Goal: Information Seeking & Learning: Find specific fact

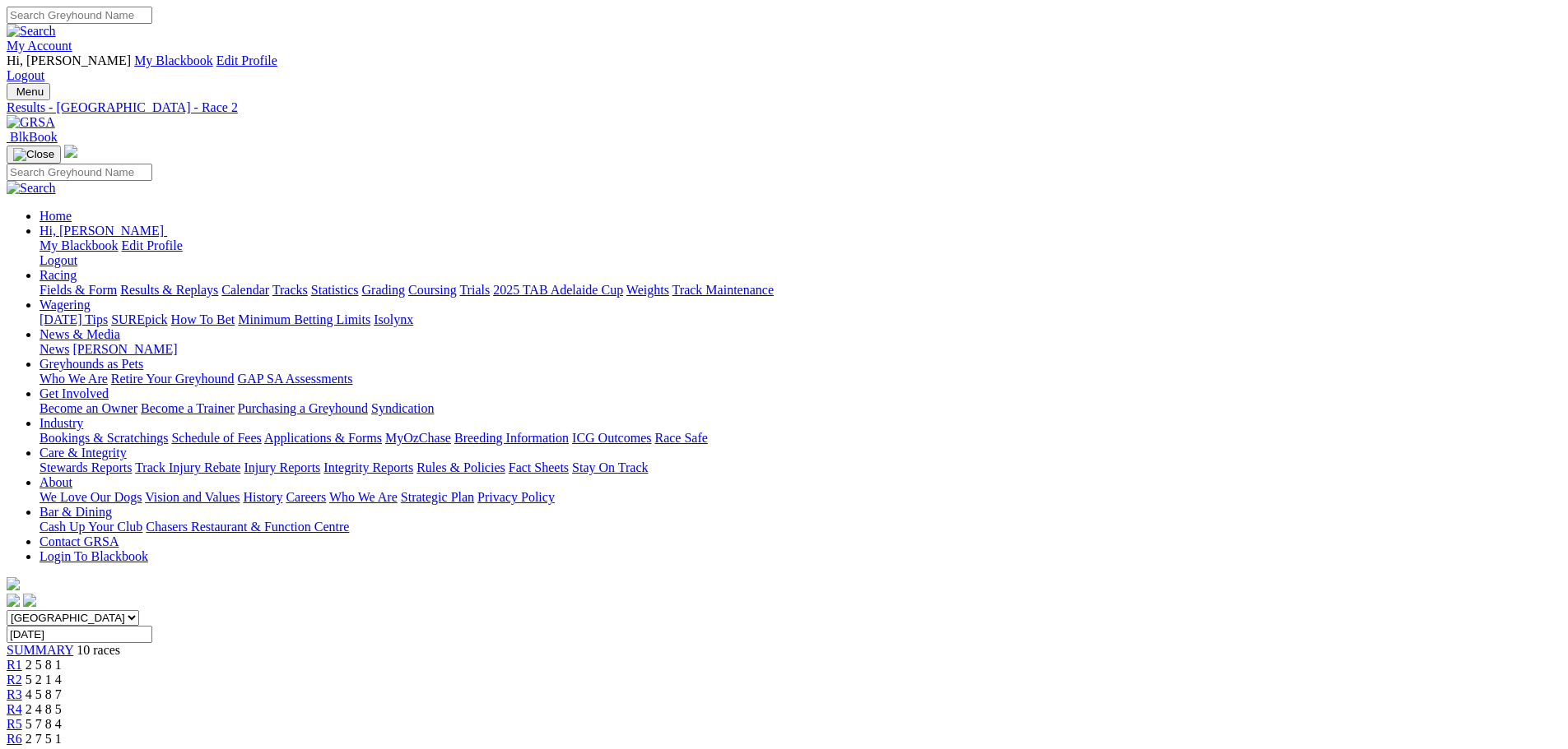
click at [22, 687] on link "R3" at bounding box center [14, 694] width 16 height 14
click at [72, 39] on link "My Account" at bounding box center [39, 45] width 65 height 14
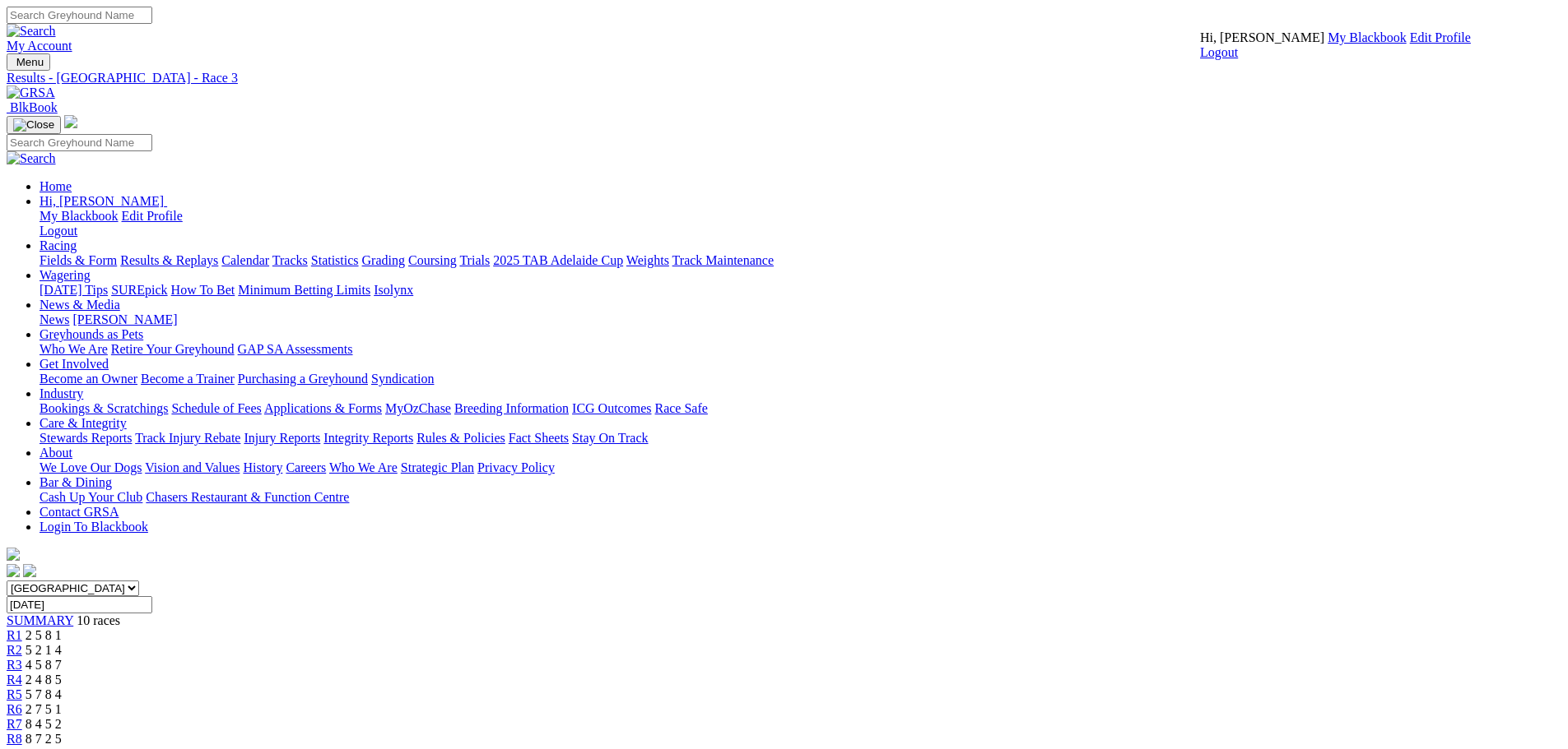
click at [1327, 45] on link "My Blackbook" at bounding box center [1366, 37] width 79 height 14
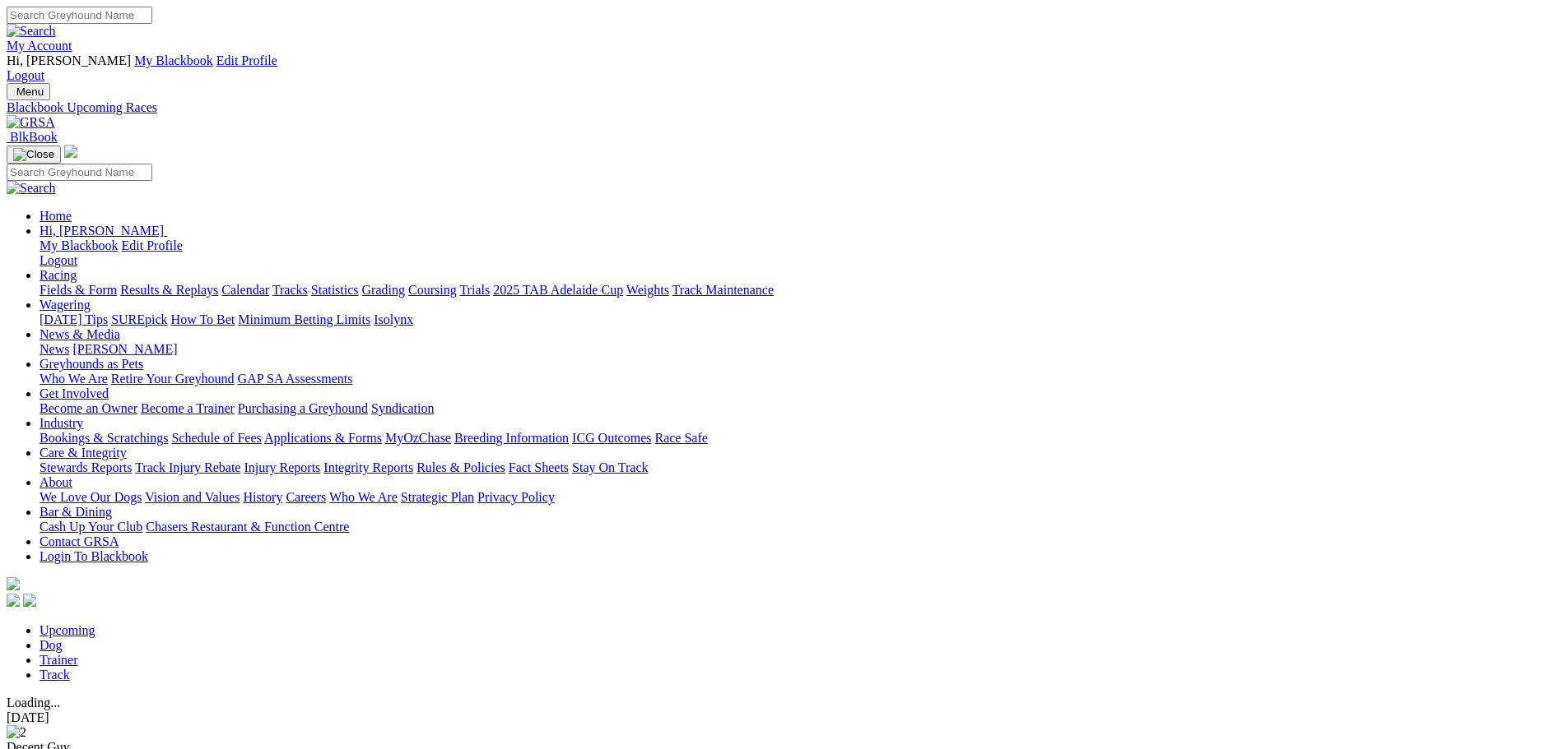
click at [63, 638] on link "Dog" at bounding box center [51, 645] width 23 height 14
click at [79, 653] on link "Trainer" at bounding box center [59, 660] width 39 height 14
click at [63, 638] on link "Dog" at bounding box center [51, 645] width 23 height 14
click at [153, 16] on input "Search" at bounding box center [80, 15] width 146 height 17
click at [153, 20] on input "Search" at bounding box center [80, 15] width 146 height 17
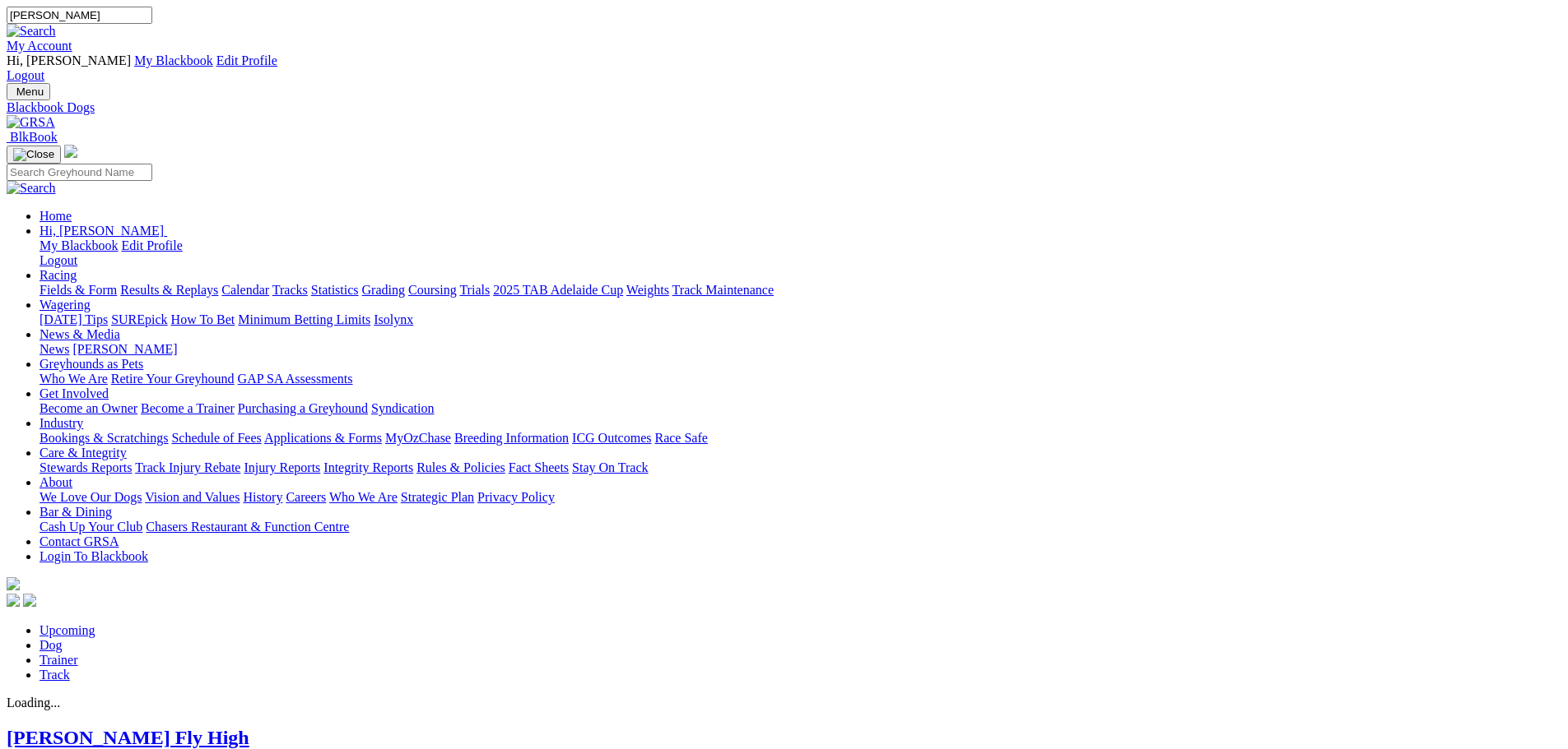
type input "scotte feltus"
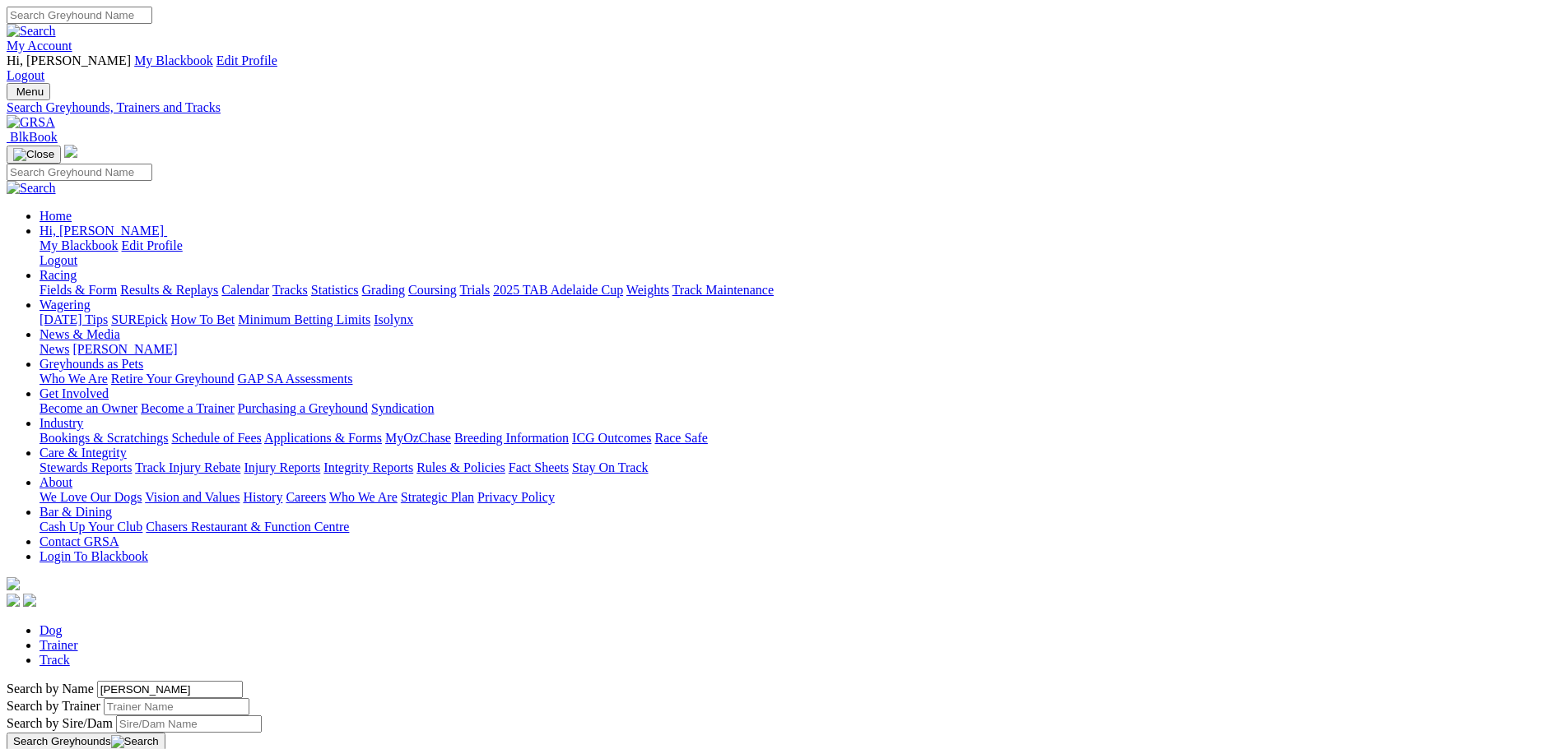
click at [243, 681] on input "scotte feltus" at bounding box center [170, 689] width 146 height 17
type input "scottie feltus"
click at [166, 733] on button "Search Greyhounds" at bounding box center [86, 741] width 159 height 18
click at [249, 698] on input "Search by Trainer name" at bounding box center [176, 706] width 146 height 17
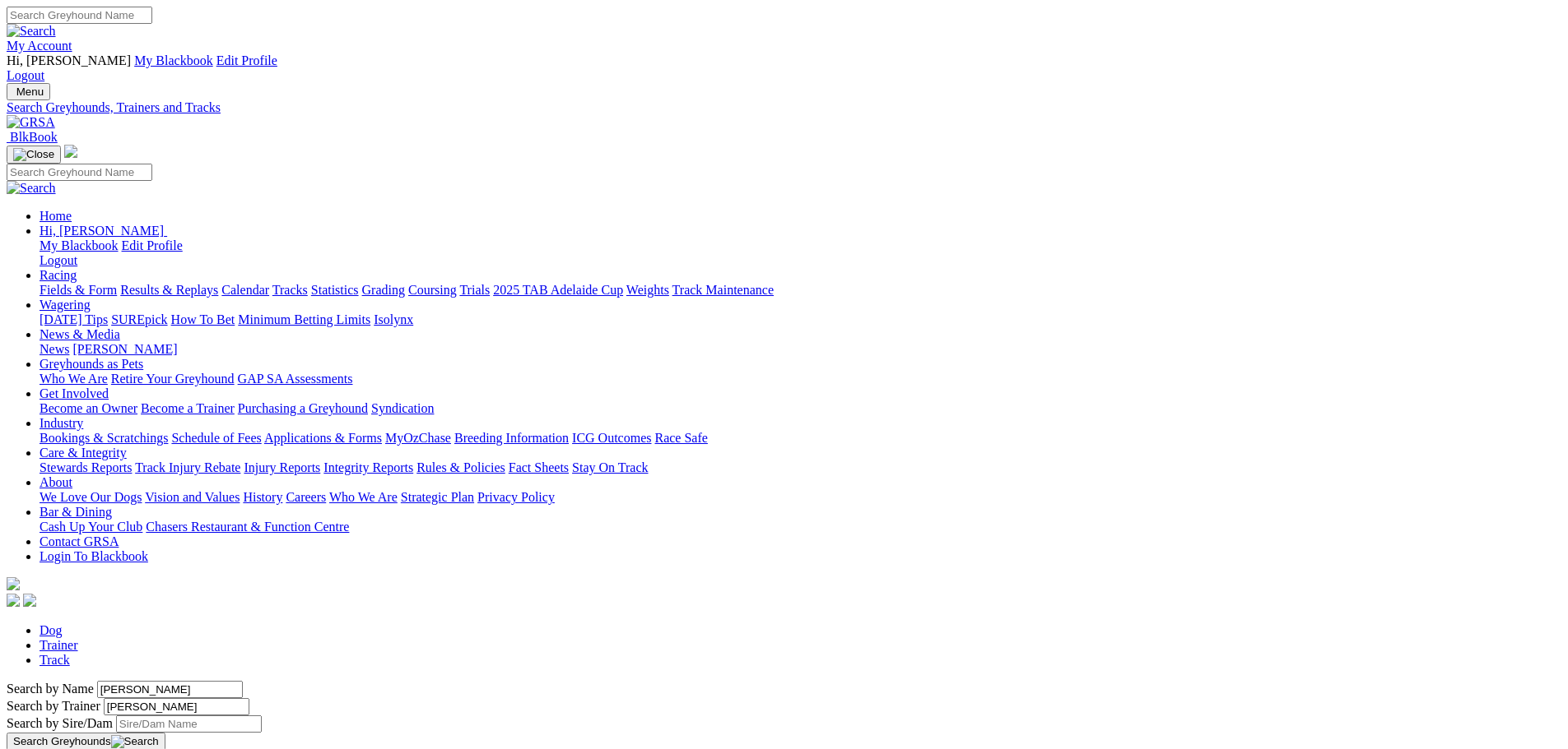
type input "scottie feltus"
click at [166, 733] on button "Search Greyhounds" at bounding box center [86, 741] width 159 height 18
click at [63, 623] on link "Dog" at bounding box center [51, 630] width 23 height 14
click at [79, 638] on link "Trainer" at bounding box center [59, 645] width 39 height 14
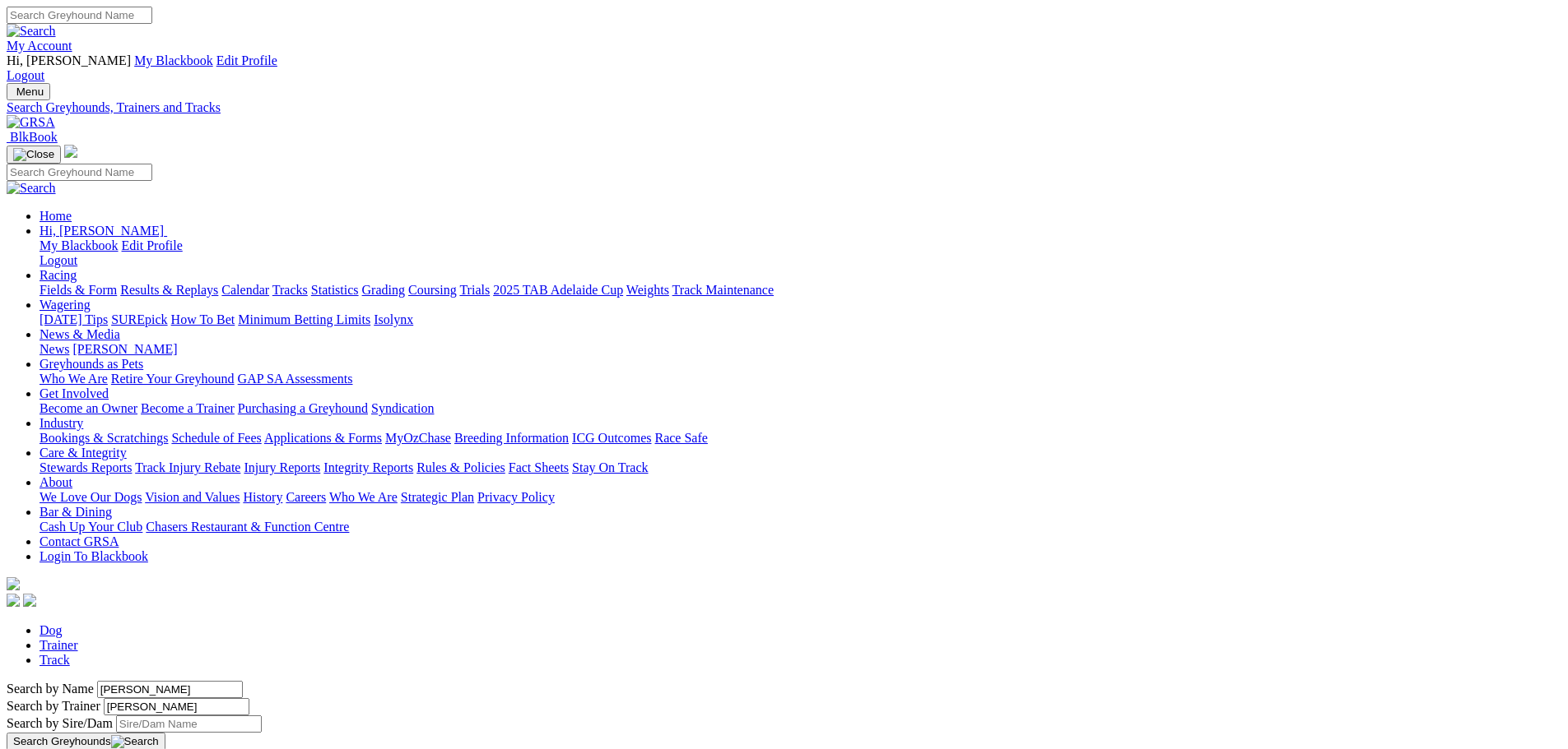
type input "lewiston"
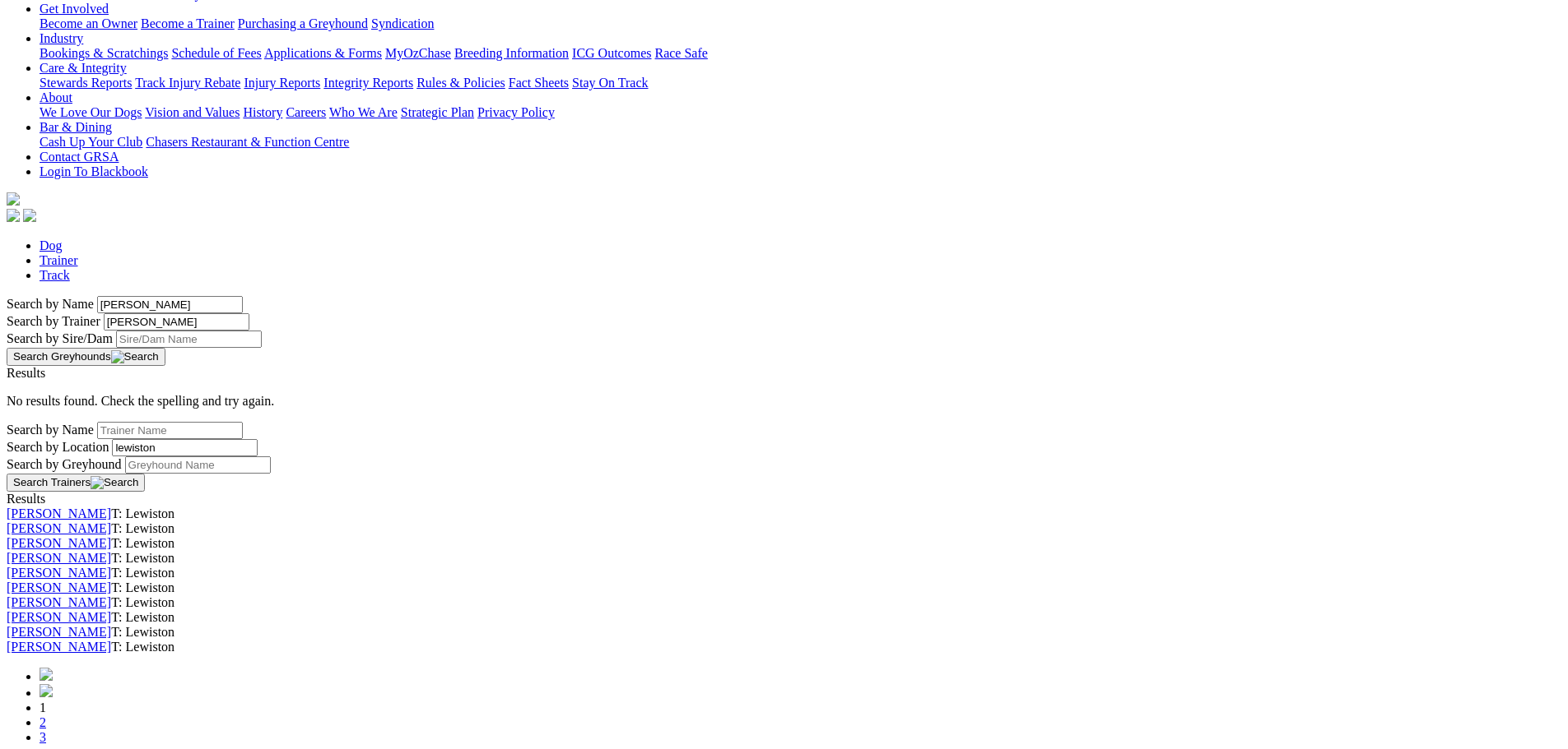
scroll to position [411, 0]
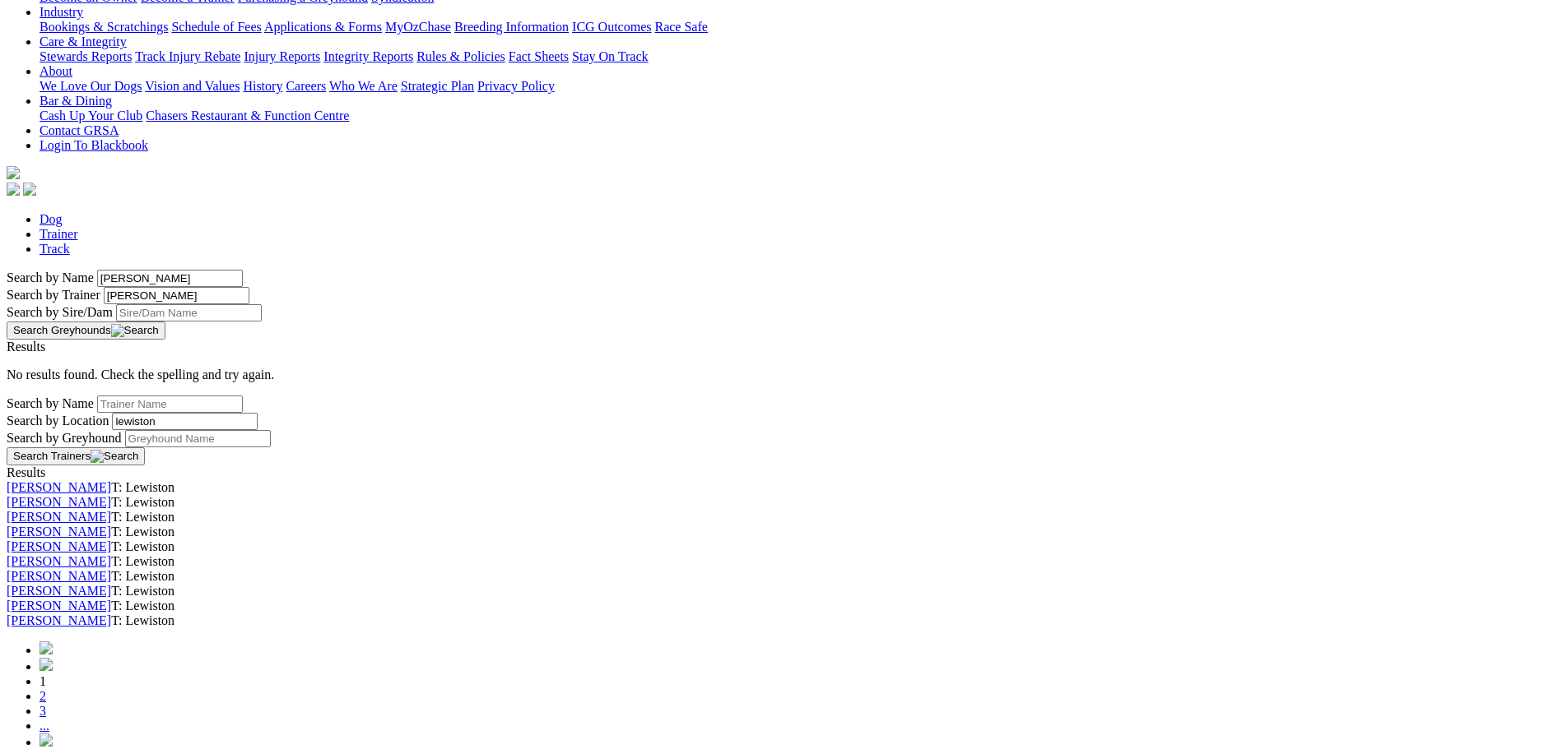
click at [111, 569] on link "[PERSON_NAME]" at bounding box center [59, 576] width 104 height 14
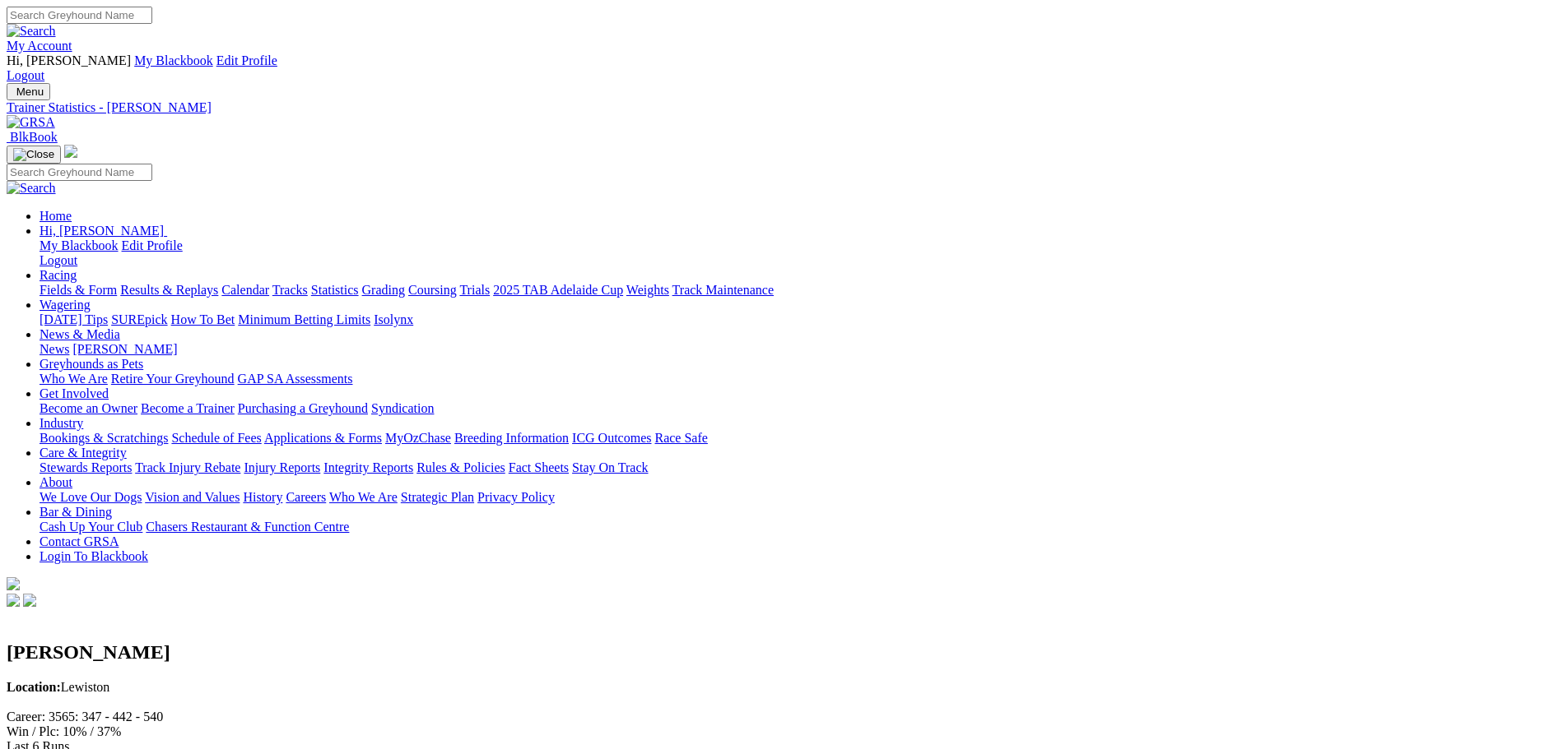
click at [7, 706] on img at bounding box center [7, 706] width 0 height 0
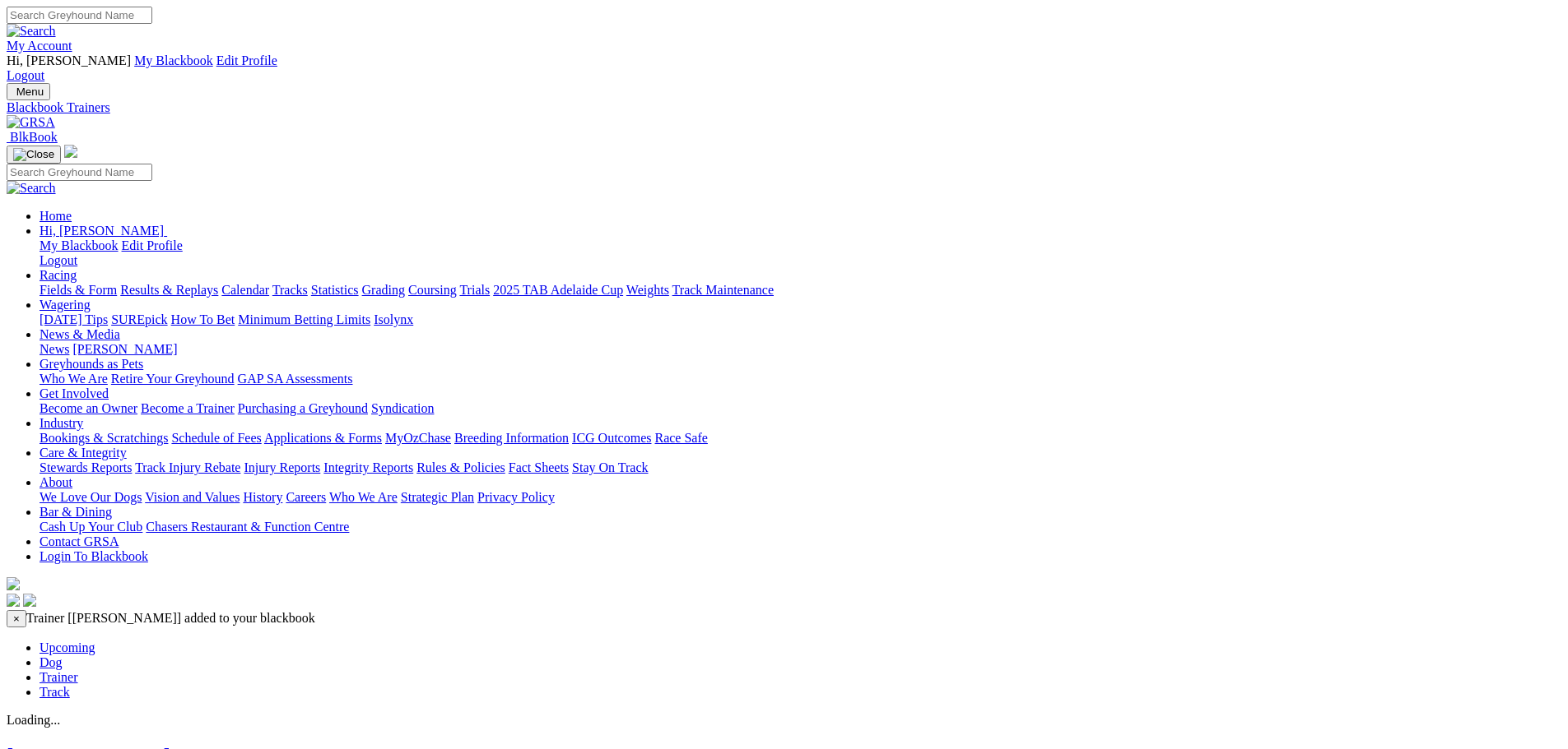
click at [63, 655] on link "Dog" at bounding box center [51, 662] width 23 height 14
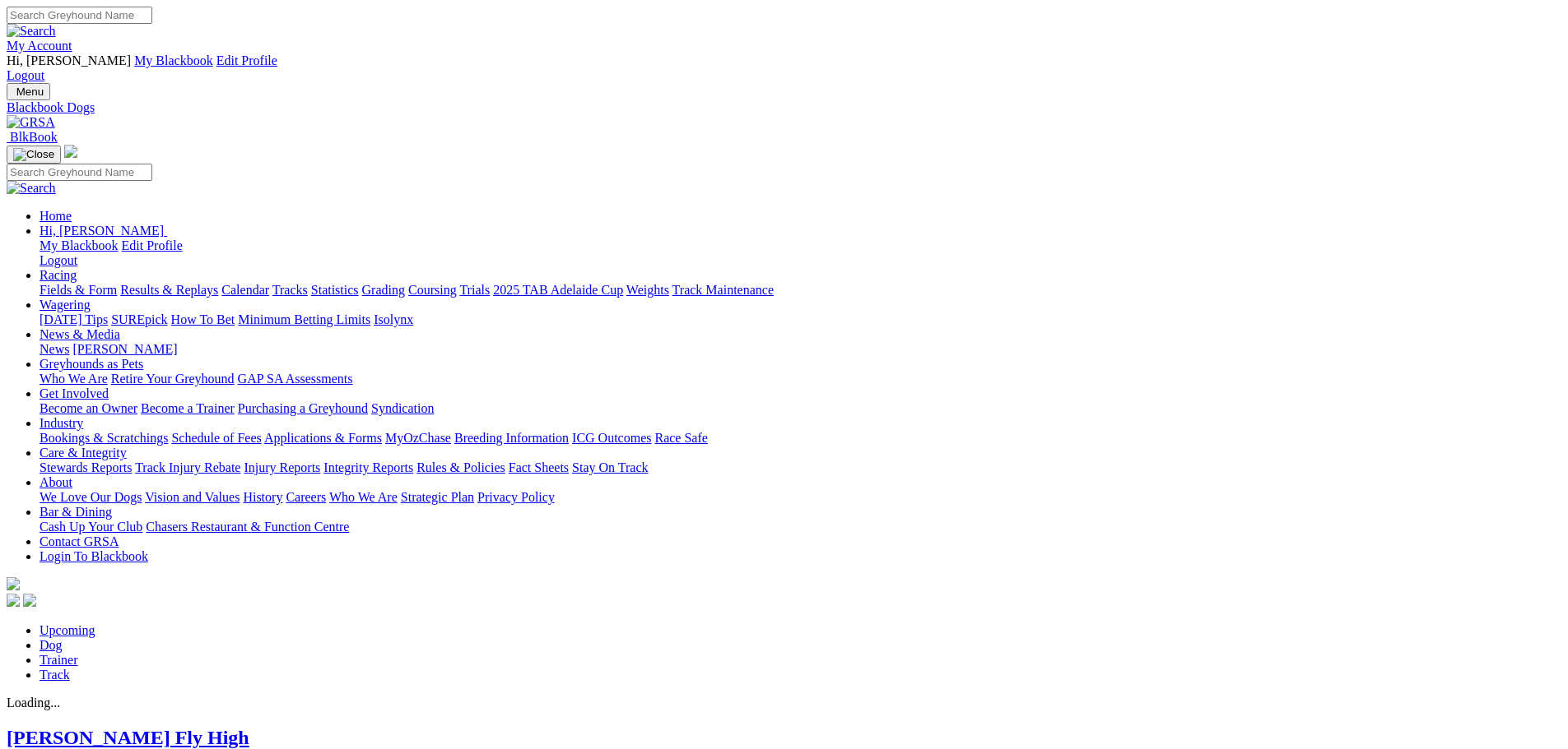
click at [153, 21] on input "Search" at bounding box center [80, 15] width 146 height 17
type input "bumpy ride"
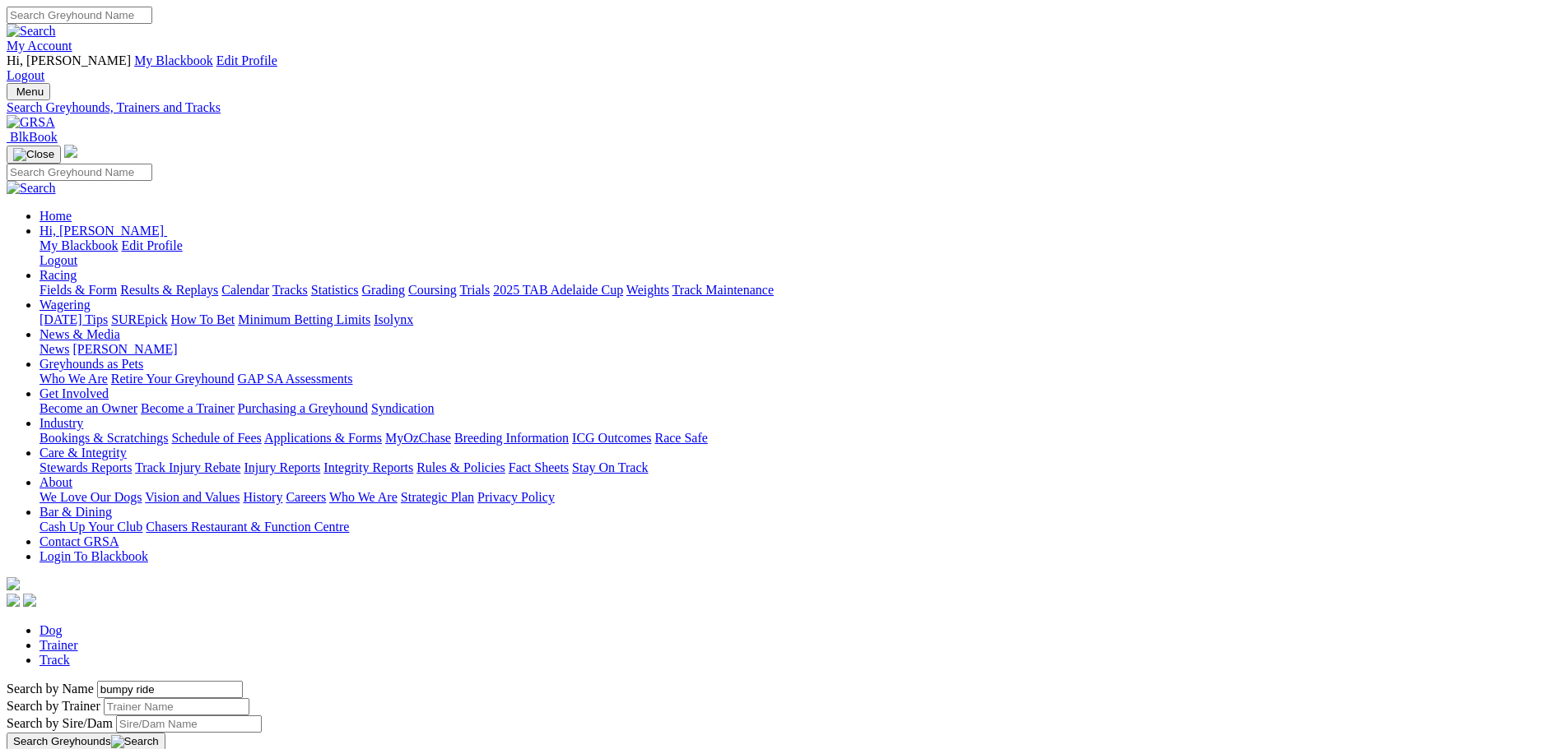
click at [63, 623] on link "Dog" at bounding box center [51, 630] width 23 height 14
